Goal: Transaction & Acquisition: Obtain resource

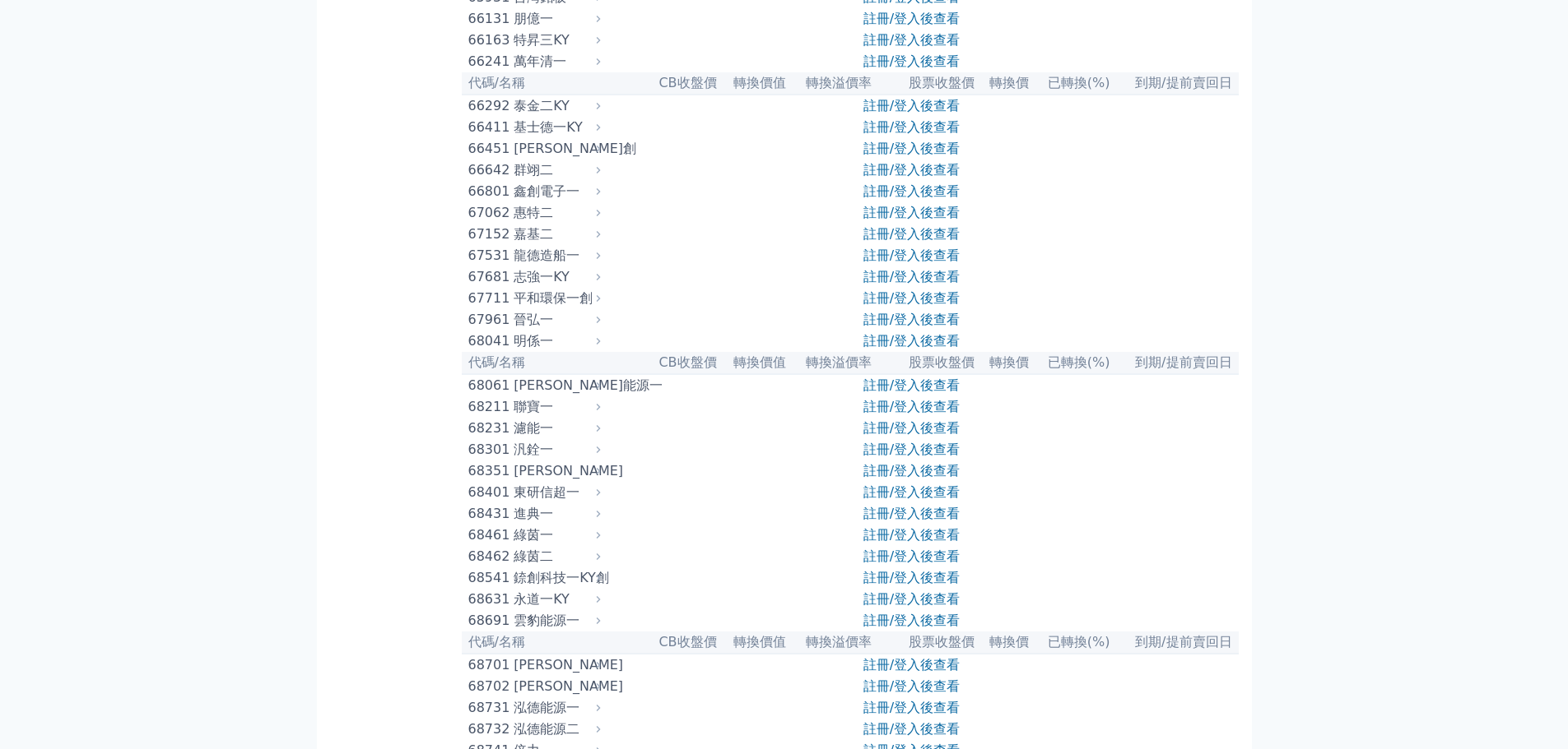
scroll to position [7567, 0]
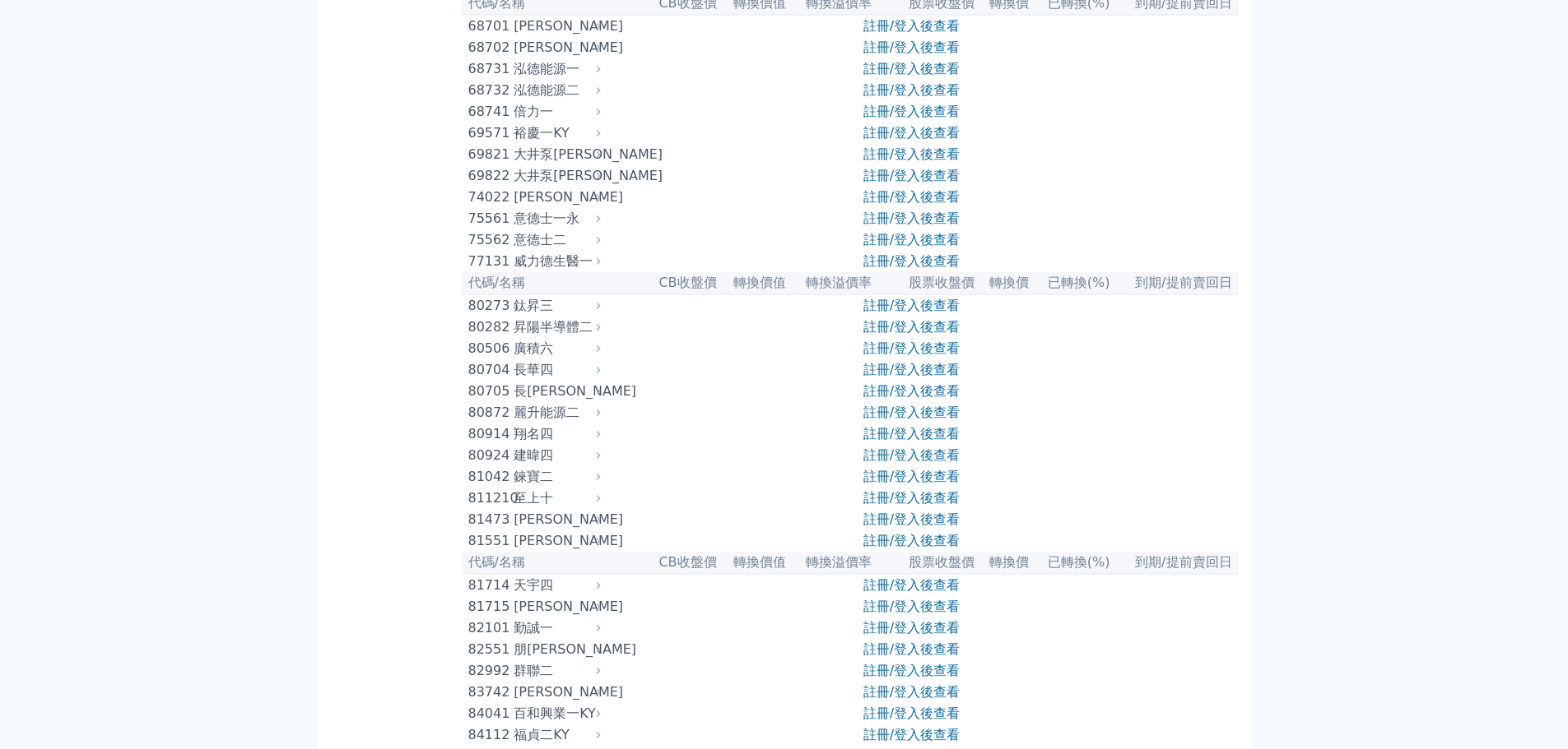
drag, startPoint x: 515, startPoint y: 465, endPoint x: 645, endPoint y: 628, distance: 208.5
drag, startPoint x: 600, startPoint y: 328, endPoint x: 618, endPoint y: 428, distance: 101.6
